Goal: Complete application form: Complete application form

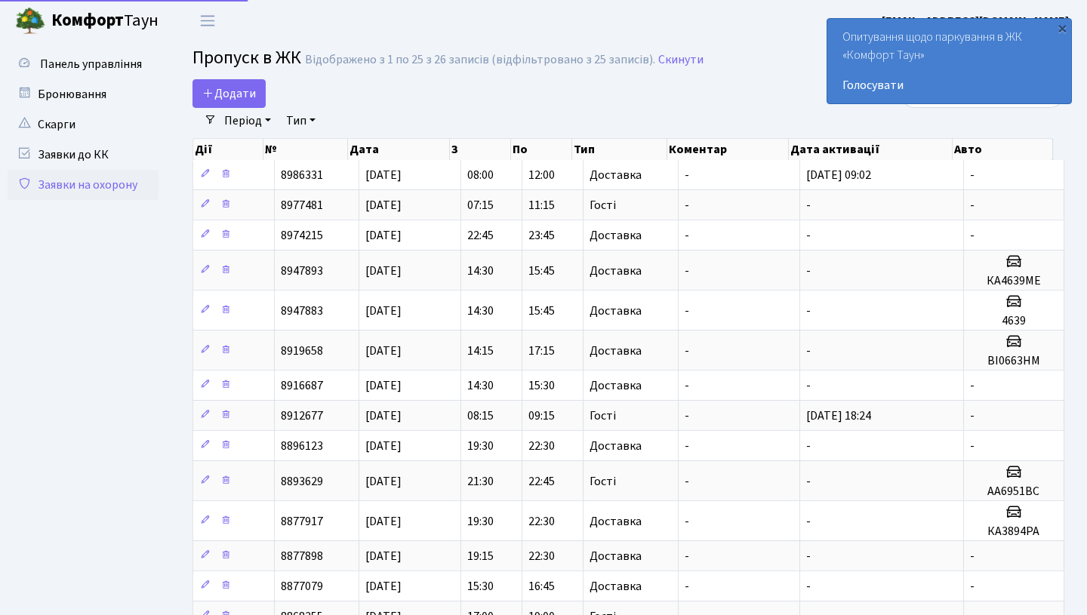
select select "25"
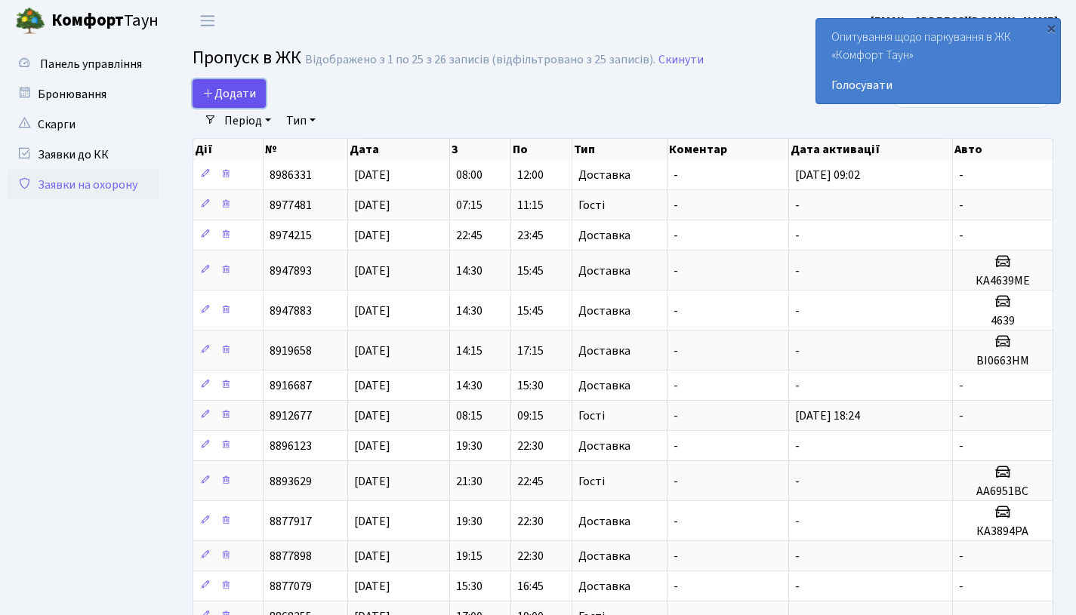
click at [248, 94] on span "Додати" at bounding box center [229, 93] width 54 height 17
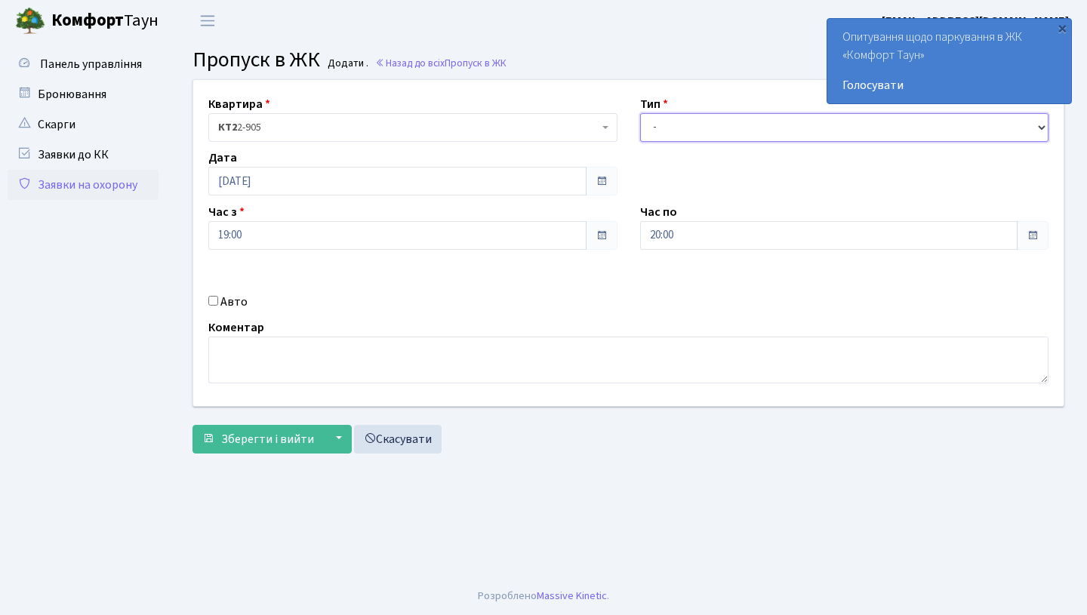
click at [741, 134] on select "- Доставка Таксі Гості Сервіс" at bounding box center [844, 127] width 409 height 29
select select "1"
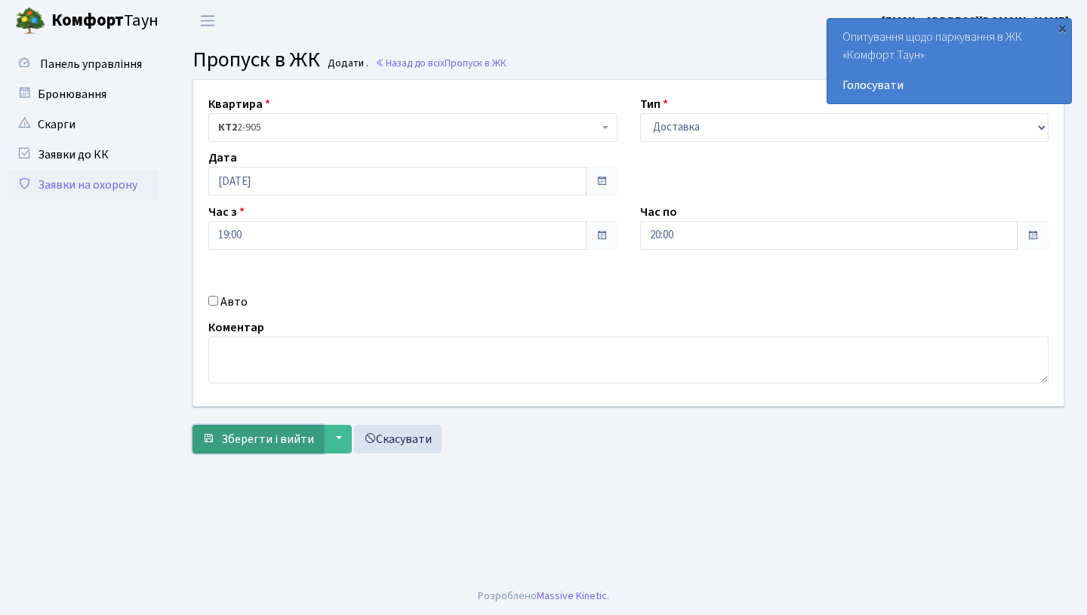
click at [300, 443] on span "Зберегти і вийти" at bounding box center [267, 439] width 93 height 17
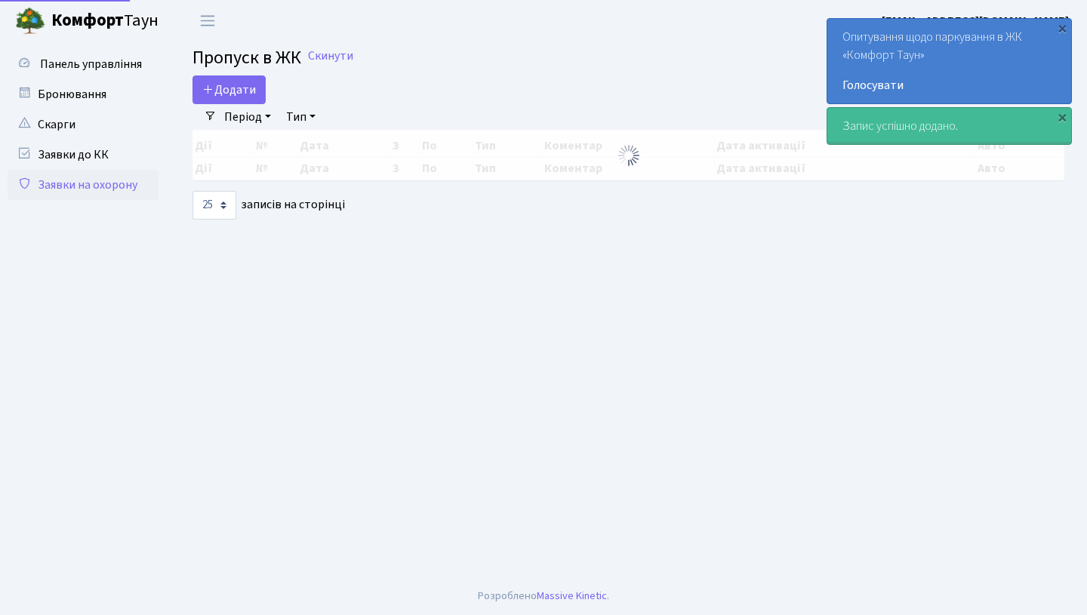
select select "25"
